Goal: Contribute content: Contribute content

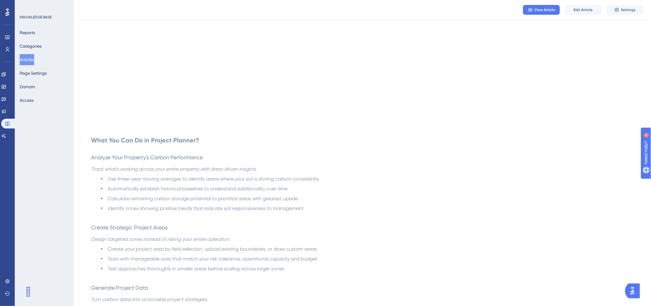
scroll to position [23, 0]
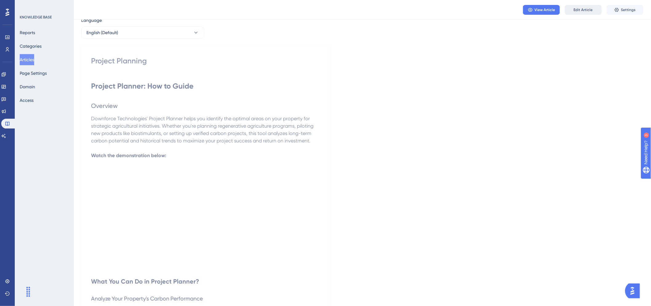
click at [586, 9] on span "Edit Article" at bounding box center [583, 9] width 19 height 5
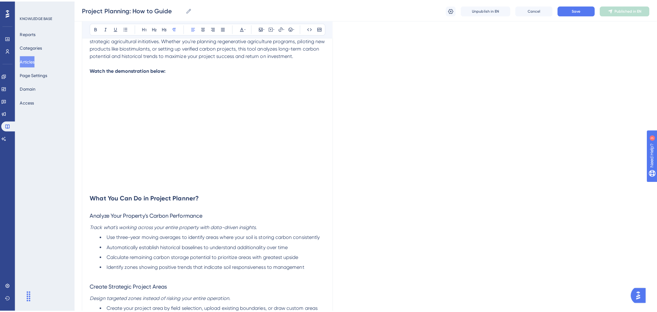
scroll to position [141, 0]
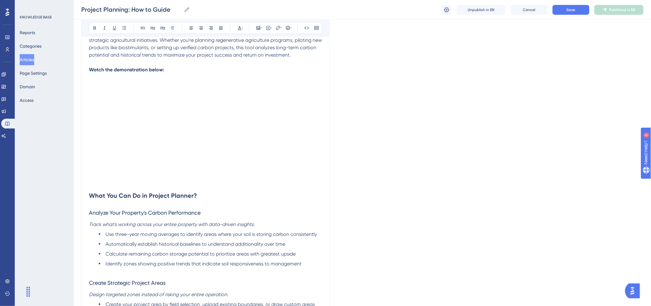
drag, startPoint x: 96, startPoint y: 183, endPoint x: 102, endPoint y: 183, distance: 5.8
click at [102, 183] on p at bounding box center [205, 182] width 233 height 7
click at [29, 59] on button "Articles" at bounding box center [27, 59] width 14 height 11
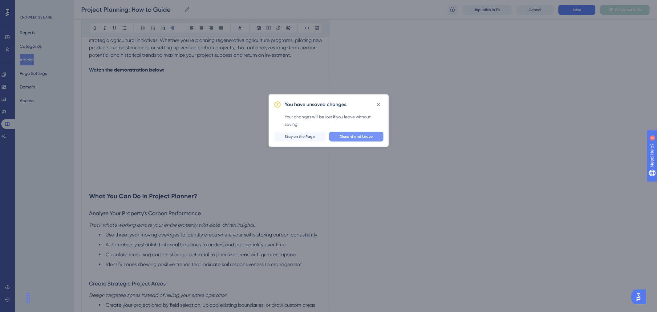
click at [356, 137] on span "Discard and Leave" at bounding box center [356, 136] width 33 height 5
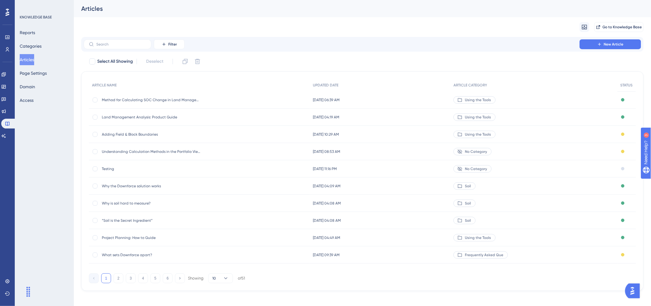
click at [137, 115] on span "Land Management Analysis: Product Guide" at bounding box center [151, 117] width 99 height 5
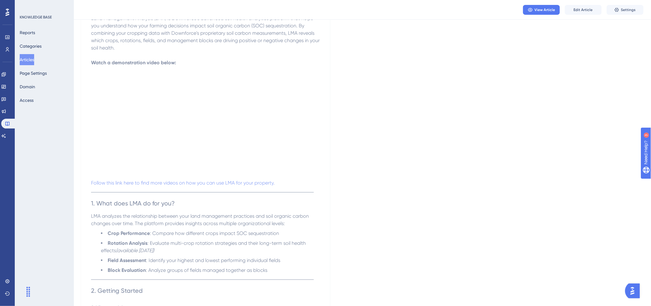
scroll to position [112, 0]
click at [593, 9] on button "Edit Article" at bounding box center [583, 10] width 37 height 10
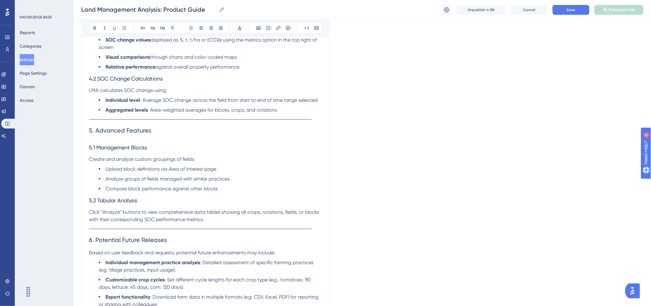
click at [200, 120] on p at bounding box center [205, 117] width 233 height 7
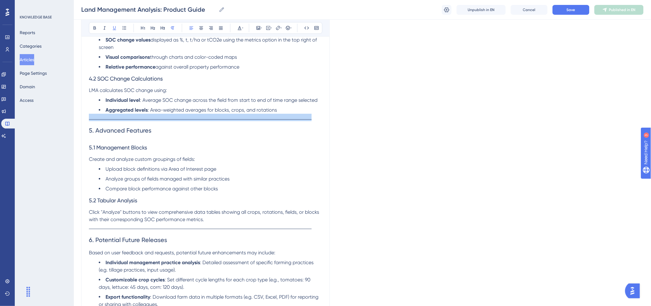
click at [200, 120] on p at bounding box center [205, 117] width 233 height 7
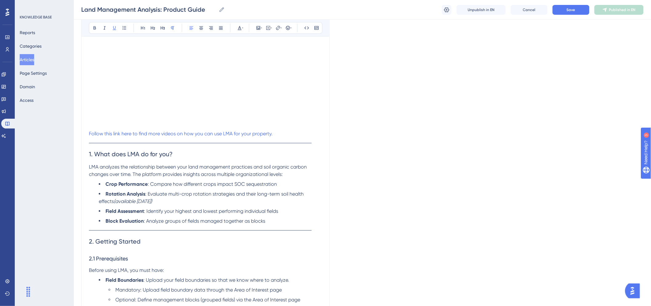
scroll to position [0, 0]
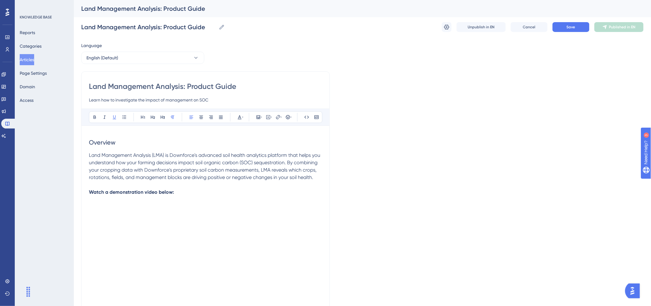
drag, startPoint x: 214, startPoint y: 102, endPoint x: 83, endPoint y: 99, distance: 131.2
click at [181, 9] on div "Land Management Analysis: Product Guide" at bounding box center [354, 8] width 547 height 9
drag, startPoint x: 192, startPoint y: 86, endPoint x: 335, endPoint y: 53, distance: 146.4
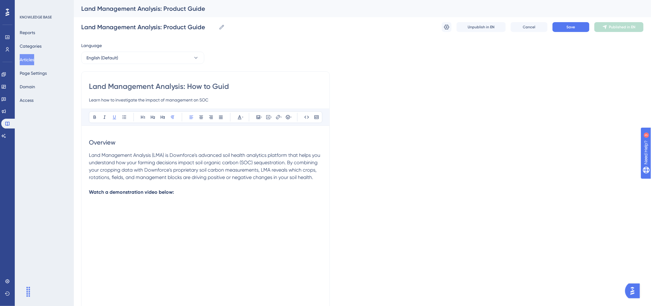
type input "Land Management Analysis: How to Guide"
click at [568, 28] on span "Save" at bounding box center [571, 27] width 9 height 5
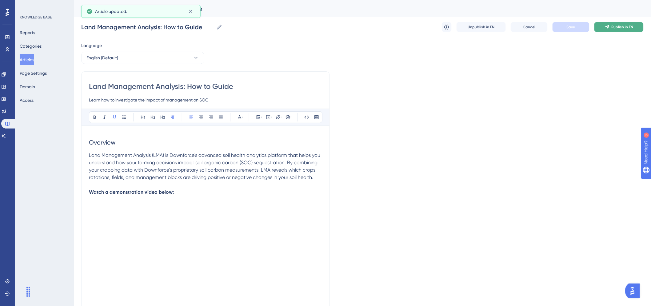
click at [611, 27] on button "Publish in EN" at bounding box center [619, 27] width 49 height 10
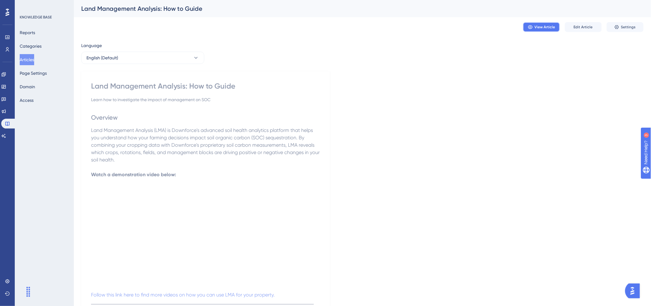
click at [550, 25] on span "View Article" at bounding box center [545, 27] width 21 height 5
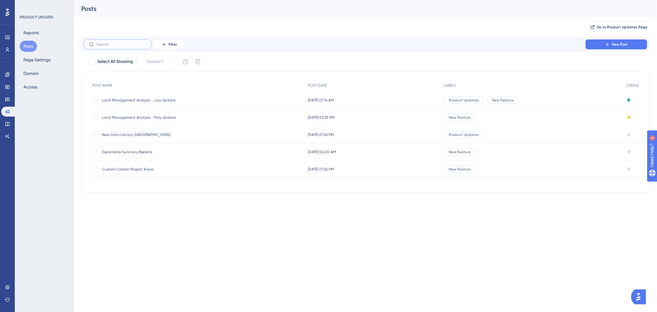
click at [125, 45] on input "text" at bounding box center [121, 44] width 50 height 4
click at [10, 124] on icon at bounding box center [7, 123] width 5 height 5
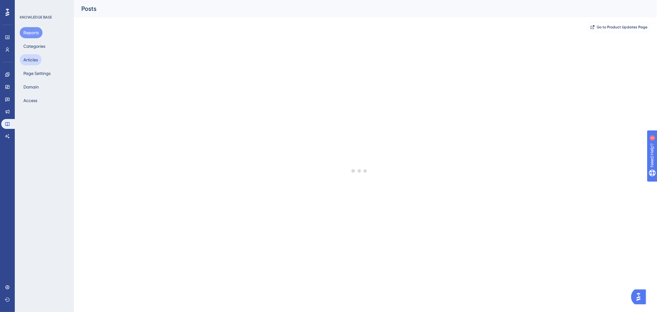
click at [36, 63] on button "Articles" at bounding box center [31, 59] width 22 height 11
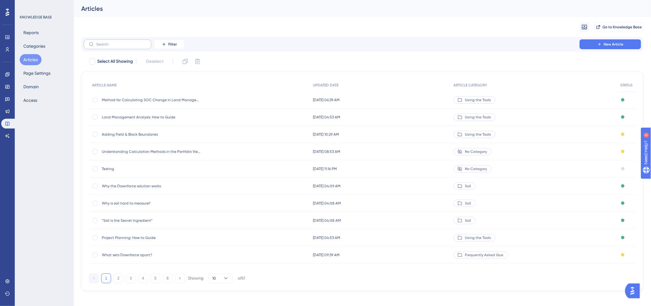
click at [119, 47] on label at bounding box center [118, 44] width 68 height 10
click at [119, 46] on input "text" at bounding box center [121, 44] width 50 height 4
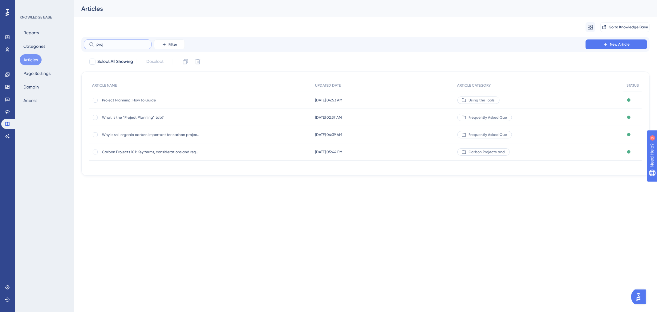
type input "proj"
click at [143, 100] on span "Project Planning: How to Guide" at bounding box center [151, 100] width 99 height 5
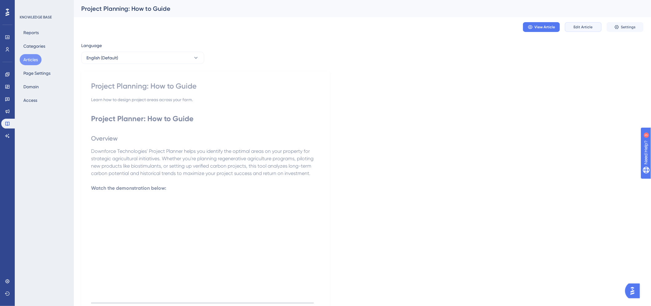
click at [581, 26] on span "Edit Article" at bounding box center [583, 27] width 19 height 5
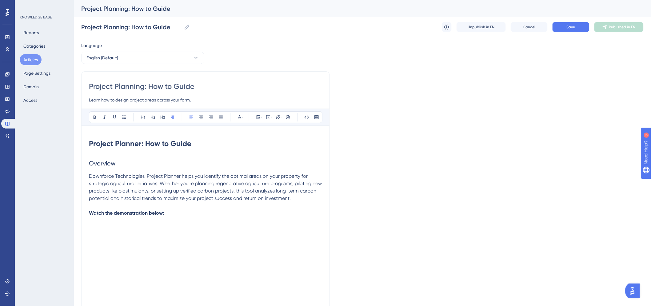
click at [151, 145] on strong "Project Planner: How to Guide" at bounding box center [140, 143] width 103 height 9
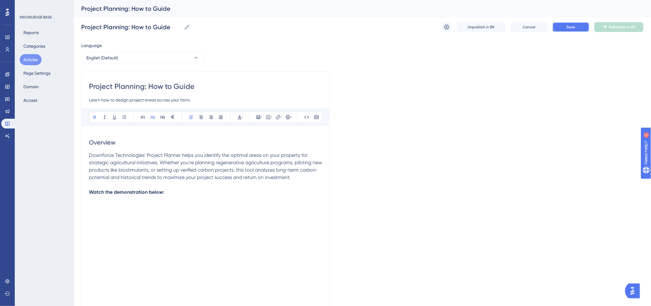
click at [576, 26] on span "Save" at bounding box center [571, 27] width 9 height 5
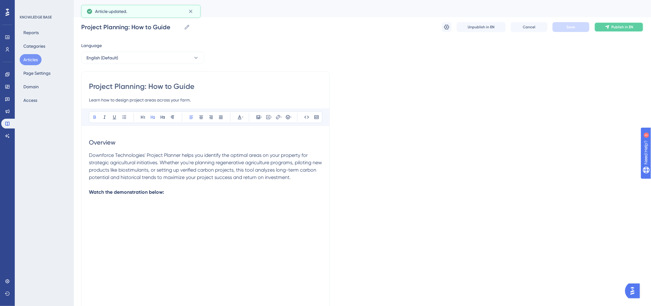
click at [609, 23] on button "Publish in EN" at bounding box center [619, 27] width 49 height 10
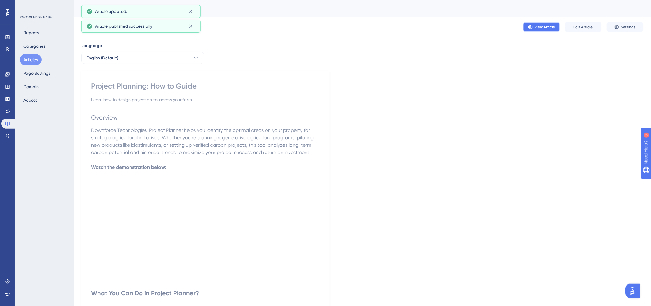
click at [546, 29] on span "View Article" at bounding box center [545, 27] width 21 height 5
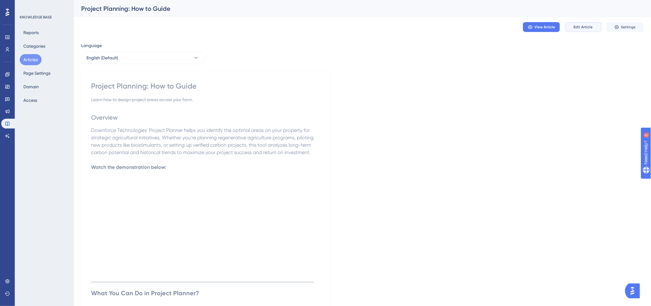
click at [592, 29] on span "Edit Article" at bounding box center [583, 27] width 19 height 5
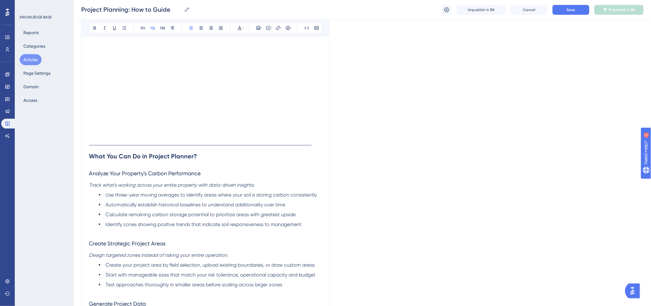
scroll to position [155, 0]
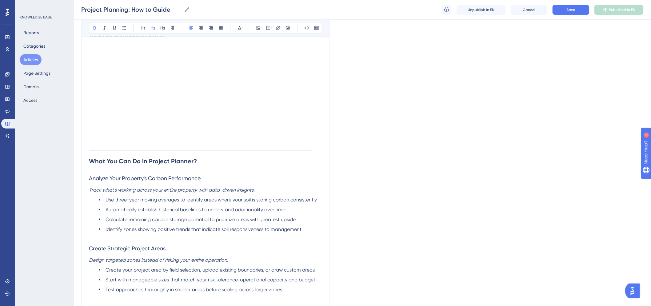
click at [89, 163] on strong "What You Can Do in Project Planner?" at bounding box center [143, 161] width 108 height 7
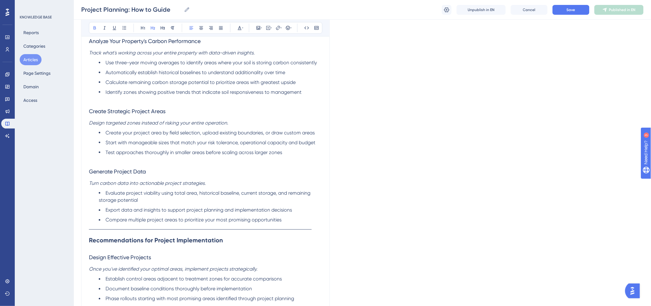
click at [89, 238] on strong "Recommendations for Project Implementation" at bounding box center [156, 240] width 134 height 7
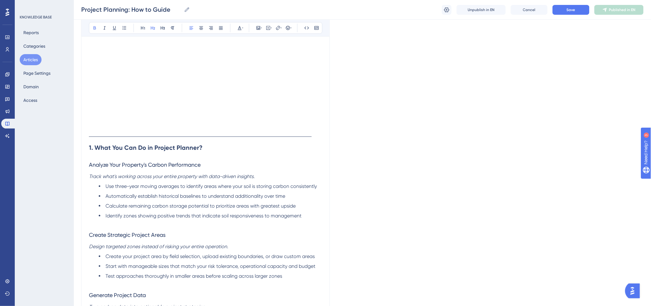
scroll to position [154, 0]
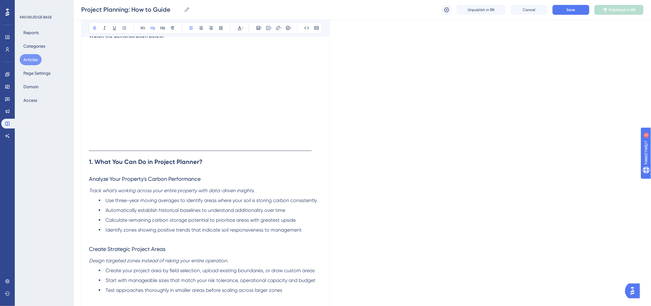
click at [114, 190] on em "Track what's working across your entire property with data-driven insights." at bounding box center [172, 191] width 166 height 6
click at [114, 263] on em "Design targeted zones instead of risking your entire operation." at bounding box center [158, 261] width 139 height 6
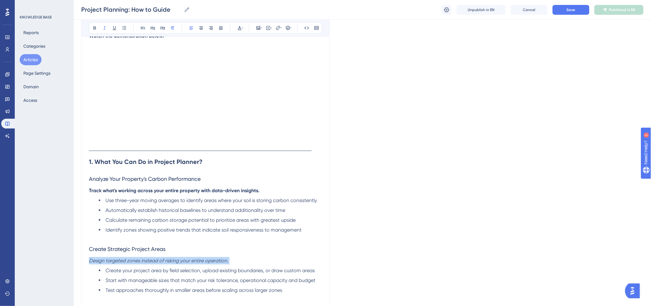
click at [114, 263] on em "Design targeted zones instead of risking your entire operation." at bounding box center [158, 261] width 139 height 6
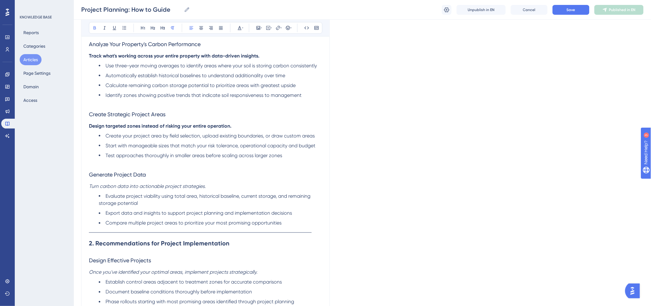
scroll to position [290, 0]
click at [112, 189] on p "Turn carbon data into actionable project strategies." at bounding box center [205, 185] width 233 height 7
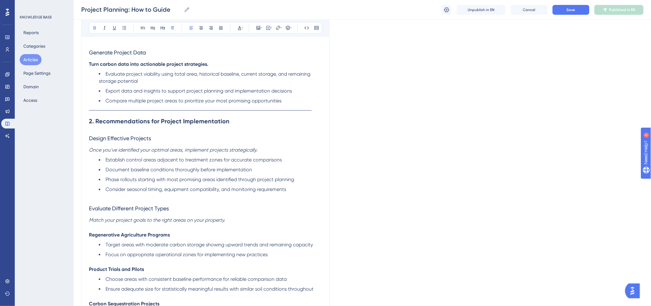
scroll to position [411, 0]
click at [129, 151] on em "Once you've identified your optimal areas, implement projects strategically." at bounding box center [173, 150] width 169 height 6
click at [110, 222] on em "Match your project goals to the right areas on your property." at bounding box center [157, 220] width 136 height 6
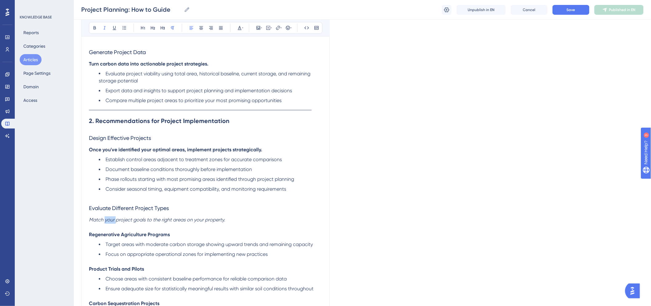
click at [110, 222] on em "Match your project goals to the right areas on your property." at bounding box center [157, 220] width 136 height 6
click at [111, 238] on strong "Regenerative Agriculture Programs" at bounding box center [129, 235] width 81 height 6
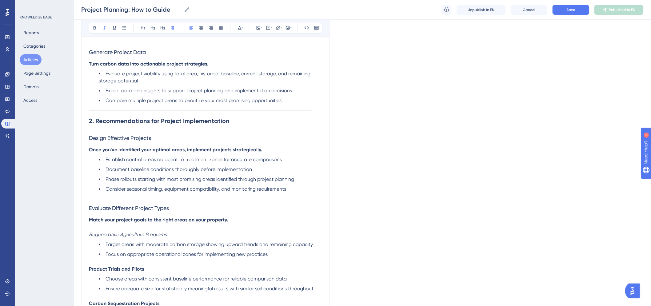
click at [109, 267] on strong "Product Trials and Pilots" at bounding box center [116, 270] width 55 height 6
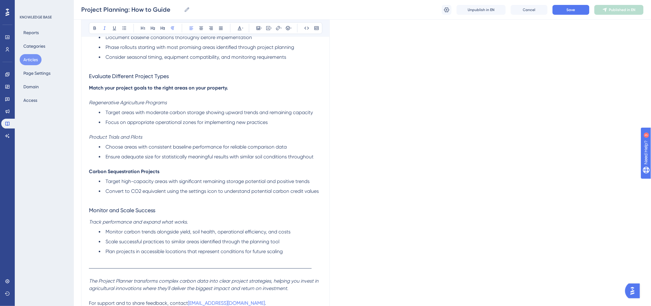
scroll to position [545, 0]
click at [124, 163] on p at bounding box center [205, 162] width 233 height 7
click at [124, 170] on strong "Carbon Sequestration Projects" at bounding box center [124, 170] width 71 height 6
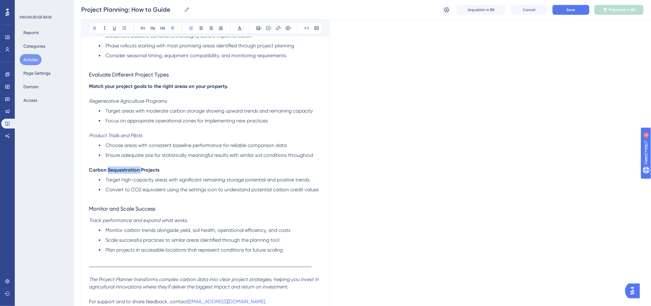
click at [124, 170] on strong "Carbon Sequestration Projects" at bounding box center [124, 170] width 71 height 6
click at [123, 219] on em "Track performance and expand what works." at bounding box center [138, 221] width 99 height 6
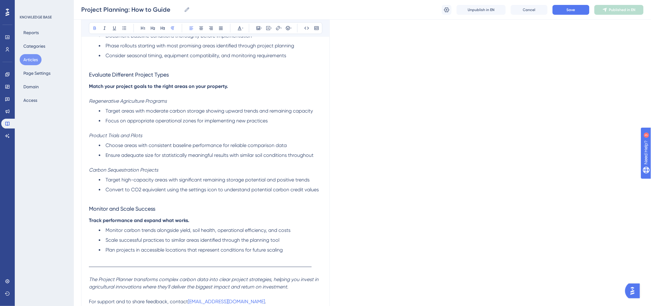
click at [123, 219] on strong "Track performance and expand what works." at bounding box center [139, 221] width 100 height 6
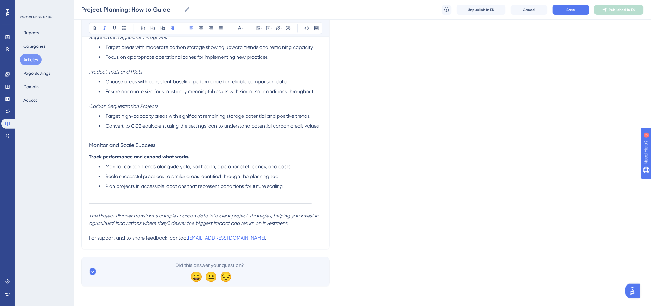
click at [123, 219] on em "The Project Planner transforms complex carbon data into clear project strategie…" at bounding box center [204, 219] width 231 height 13
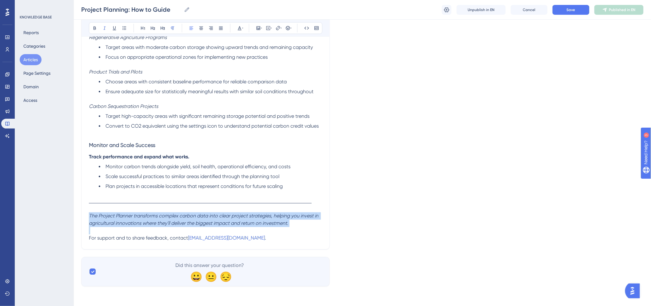
click at [123, 219] on em "The Project Planner transforms complex carbon data into clear project strategie…" at bounding box center [204, 219] width 231 height 13
click at [97, 216] on span "The Project Planner transforms complex carbon data into clear project strategie…" at bounding box center [204, 219] width 231 height 13
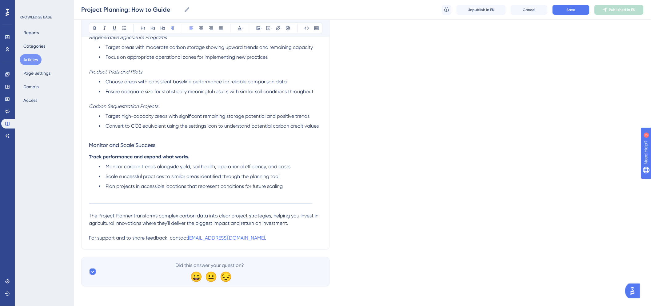
click at [251, 214] on span "The Project Planner transforms complex carbon data into clear project strategie…" at bounding box center [204, 219] width 231 height 13
click at [563, 13] on button "Save" at bounding box center [571, 10] width 37 height 10
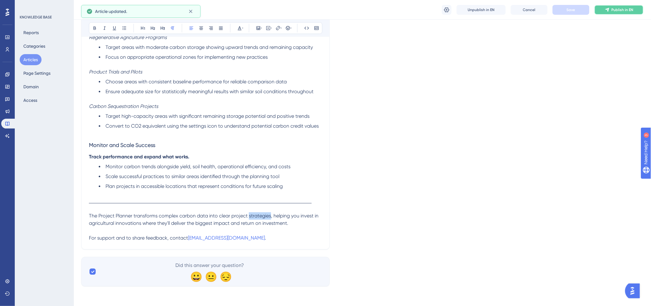
click at [609, 11] on icon at bounding box center [607, 9] width 5 height 5
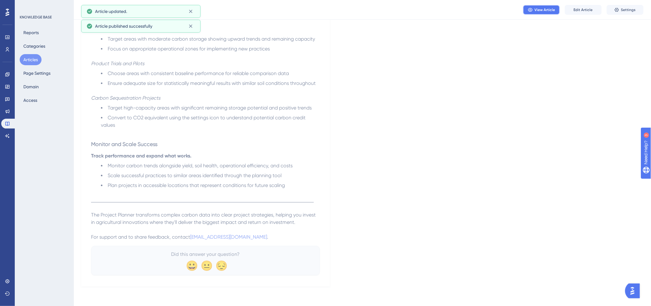
click at [541, 10] on span "View Article" at bounding box center [545, 9] width 21 height 5
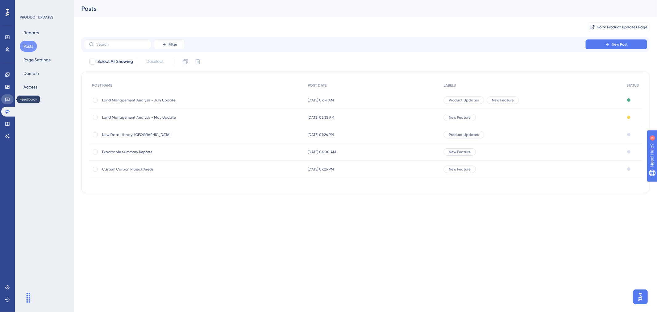
click at [6, 99] on icon at bounding box center [7, 99] width 5 height 5
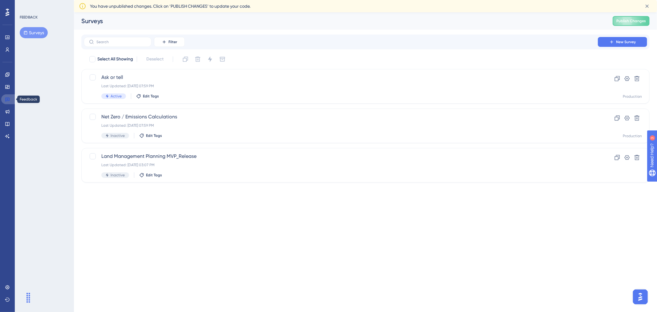
click at [6, 103] on link at bounding box center [8, 99] width 15 height 10
click at [6, 112] on icon at bounding box center [8, 112] width 4 height 4
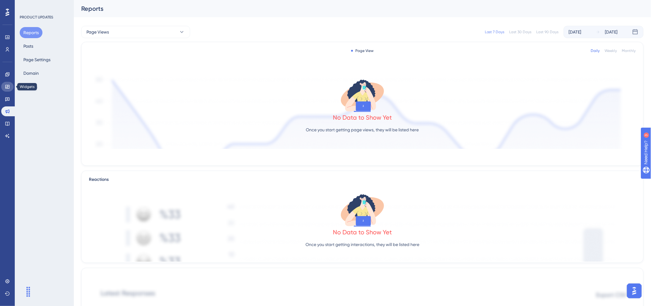
click at [9, 83] on link at bounding box center [7, 87] width 12 height 10
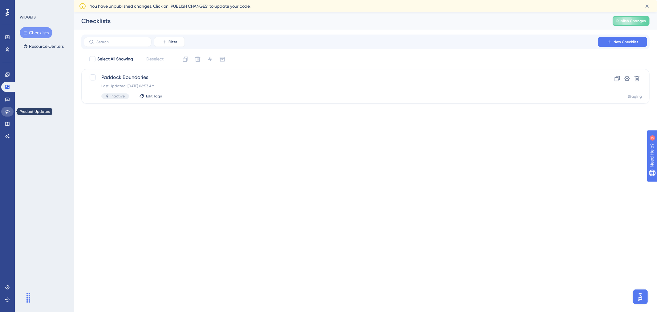
click at [8, 109] on icon at bounding box center [7, 111] width 5 height 5
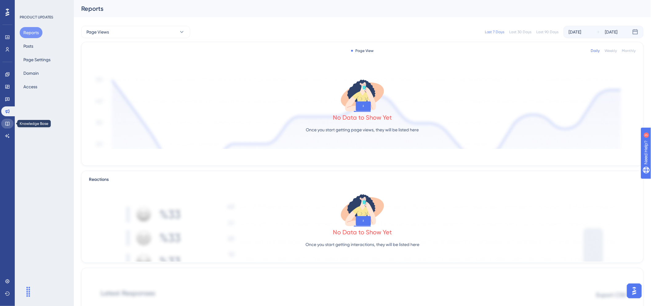
click at [8, 123] on icon at bounding box center [7, 123] width 5 height 5
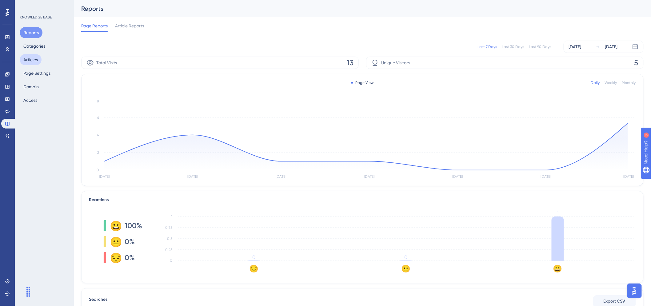
click at [35, 62] on button "Articles" at bounding box center [31, 59] width 22 height 11
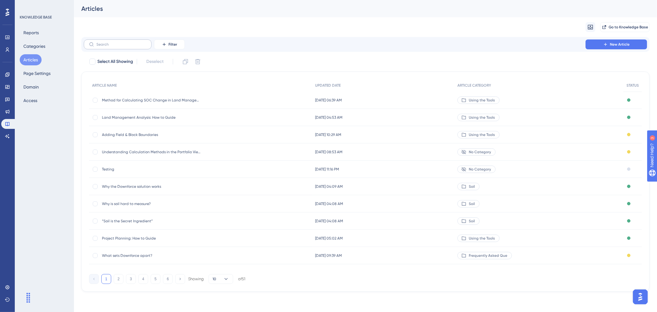
click at [116, 48] on label at bounding box center [118, 44] width 68 height 10
click at [116, 46] on input "text" at bounding box center [121, 44] width 50 height 4
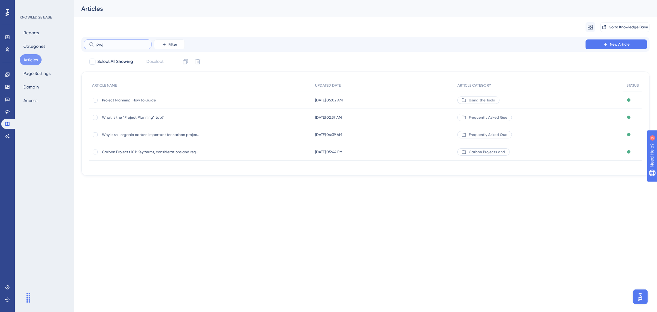
type input "proj"
click at [154, 103] on div "Project Planning: How to Guide Project Planning: How to Guide" at bounding box center [151, 99] width 99 height 17
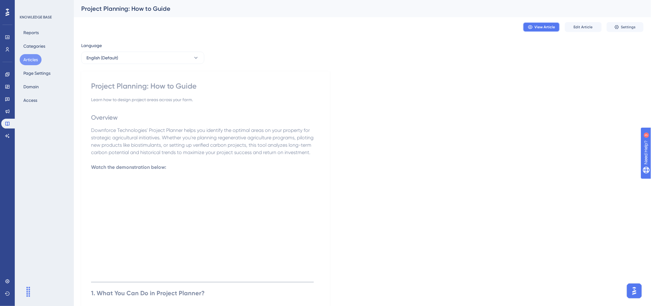
click at [553, 25] on span "View Article" at bounding box center [545, 27] width 21 height 5
